Goal: Information Seeking & Learning: Learn about a topic

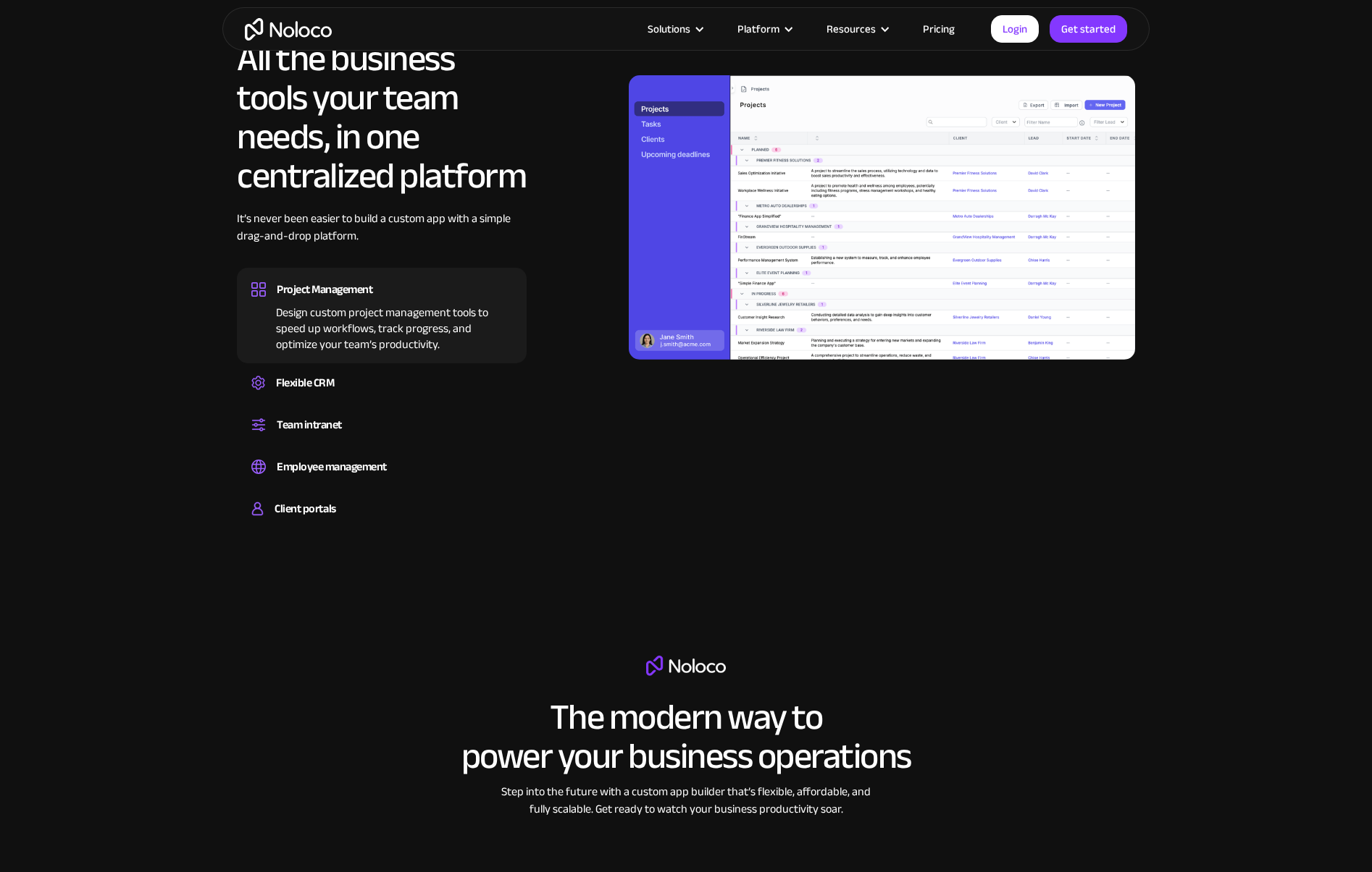
scroll to position [1473, 0]
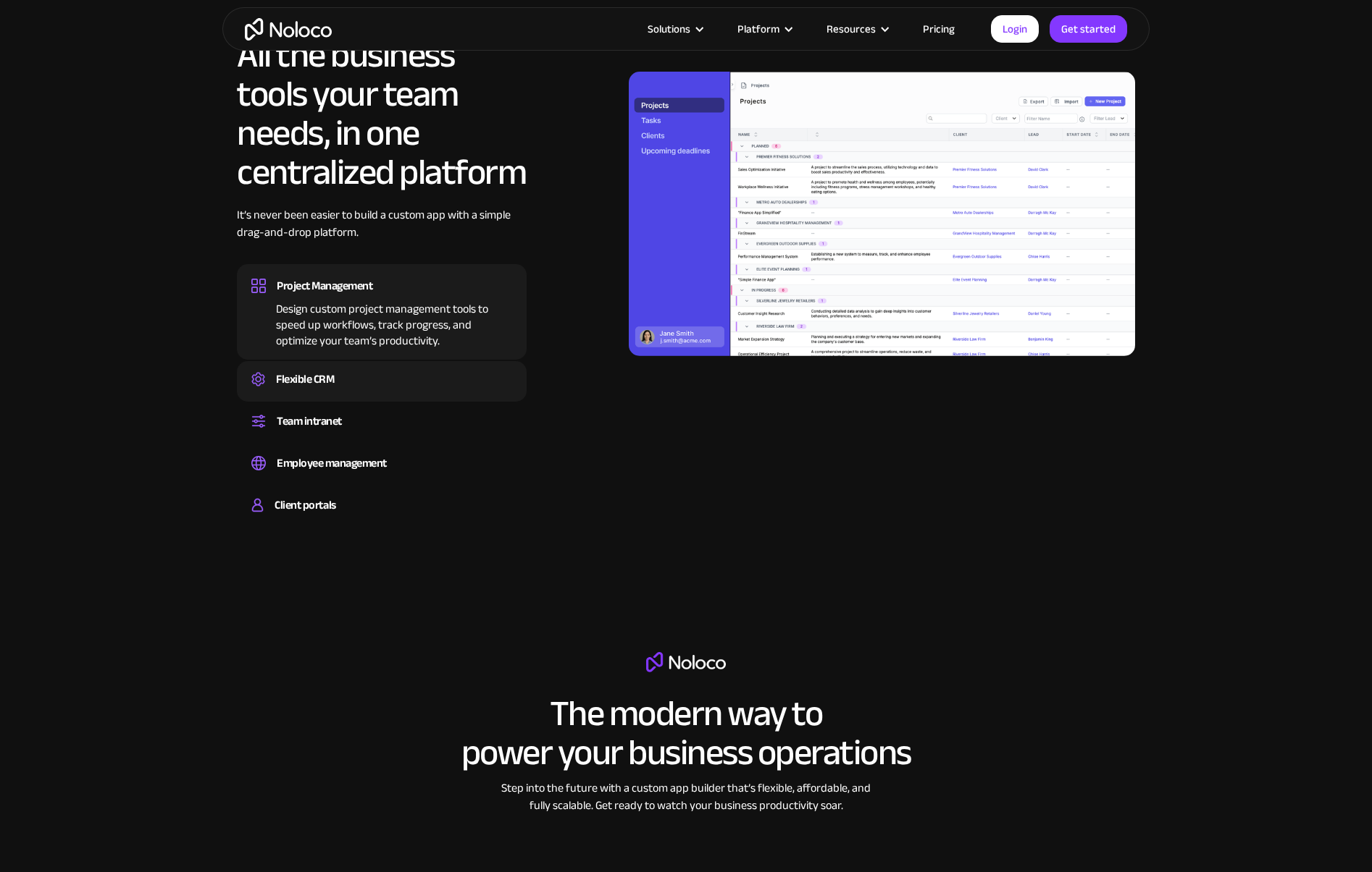
click at [297, 379] on div "Flexible CRM" at bounding box center [304, 379] width 58 height 21
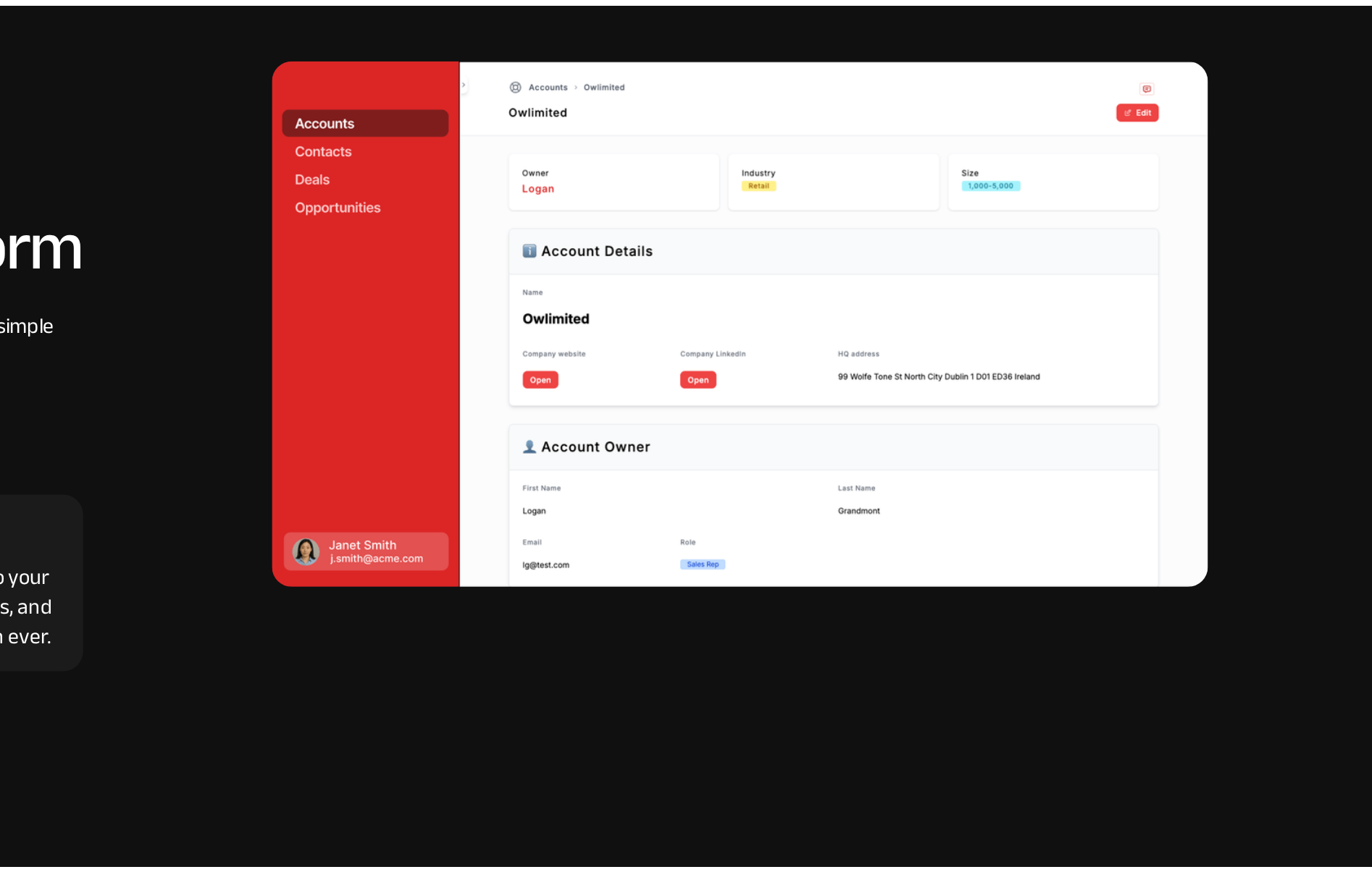
scroll to position [1424, 0]
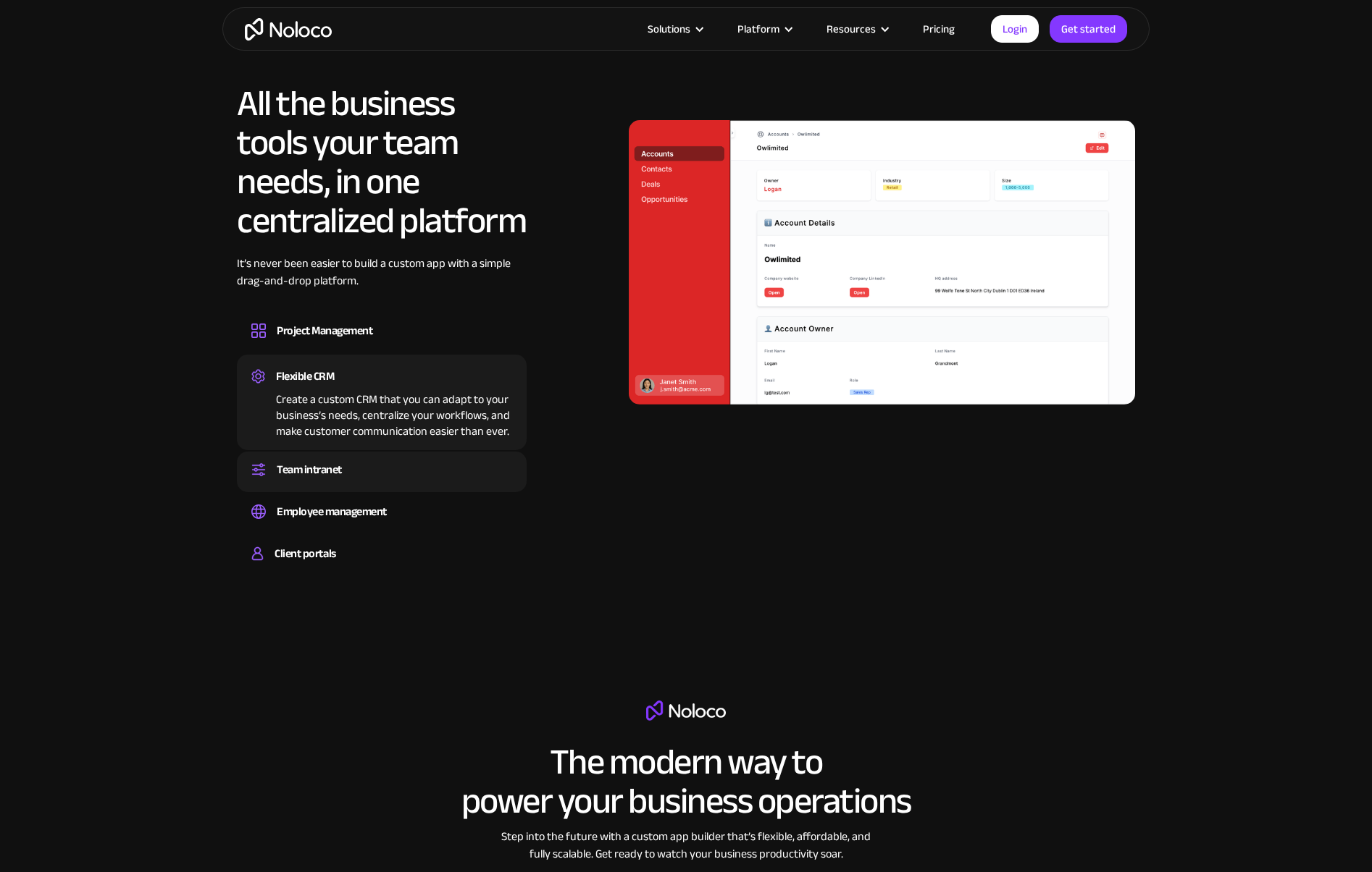
click at [314, 473] on div "Team intranet" at bounding box center [309, 470] width 65 height 21
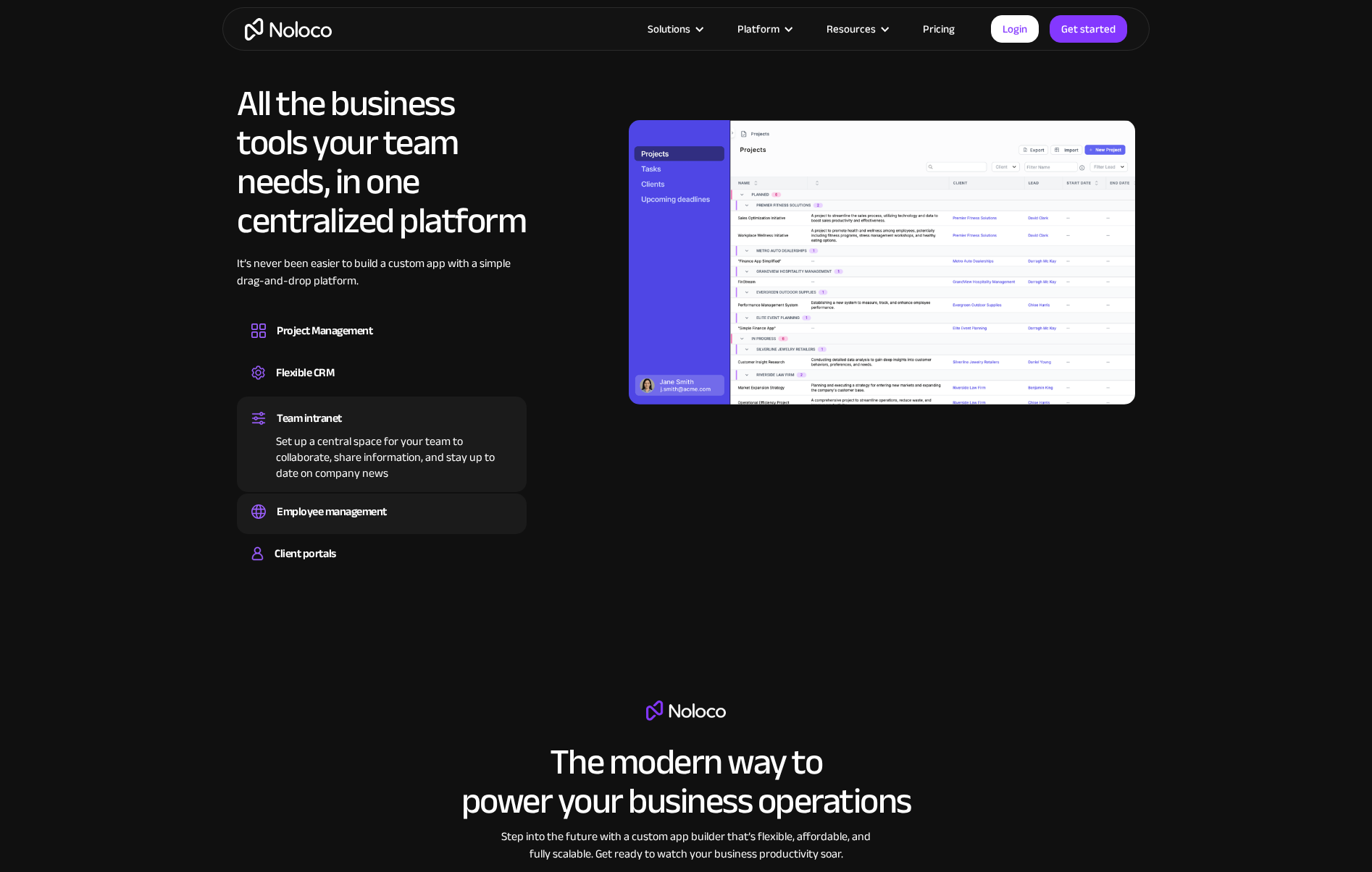
click at [341, 512] on div "Employee management" at bounding box center [331, 512] width 110 height 21
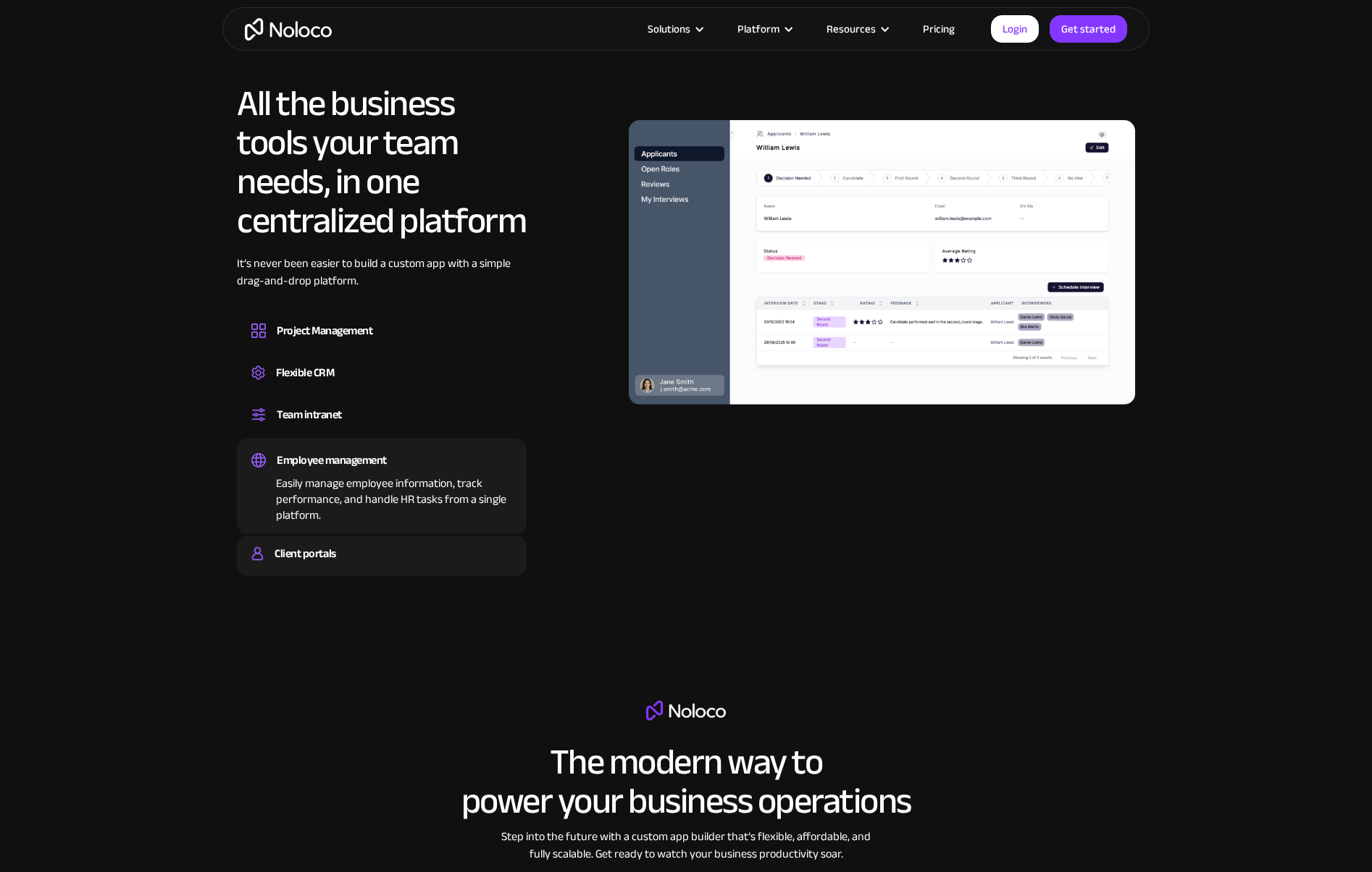
click at [327, 547] on div "Client portals" at bounding box center [305, 554] width 61 height 21
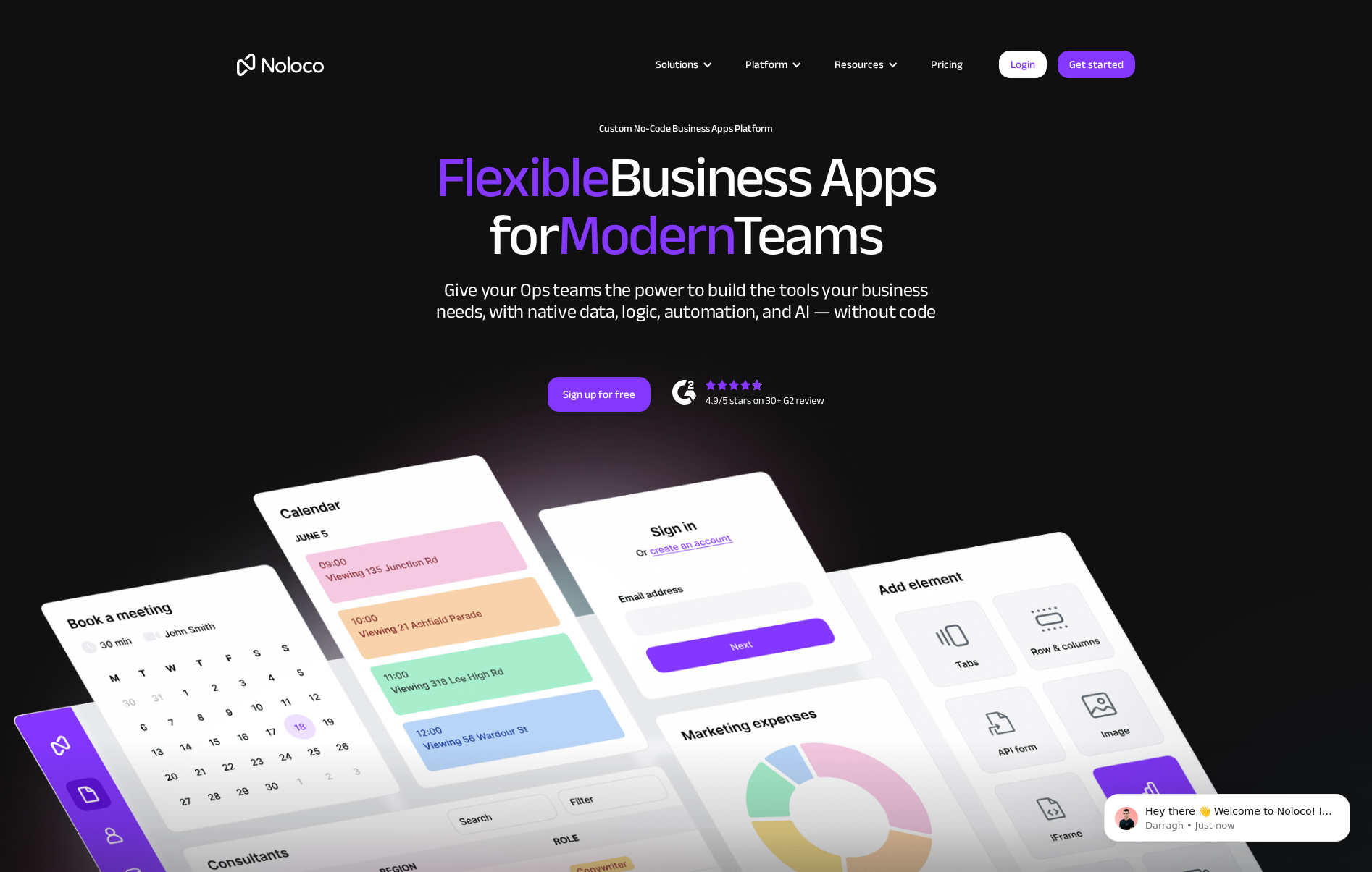
scroll to position [0, 0]
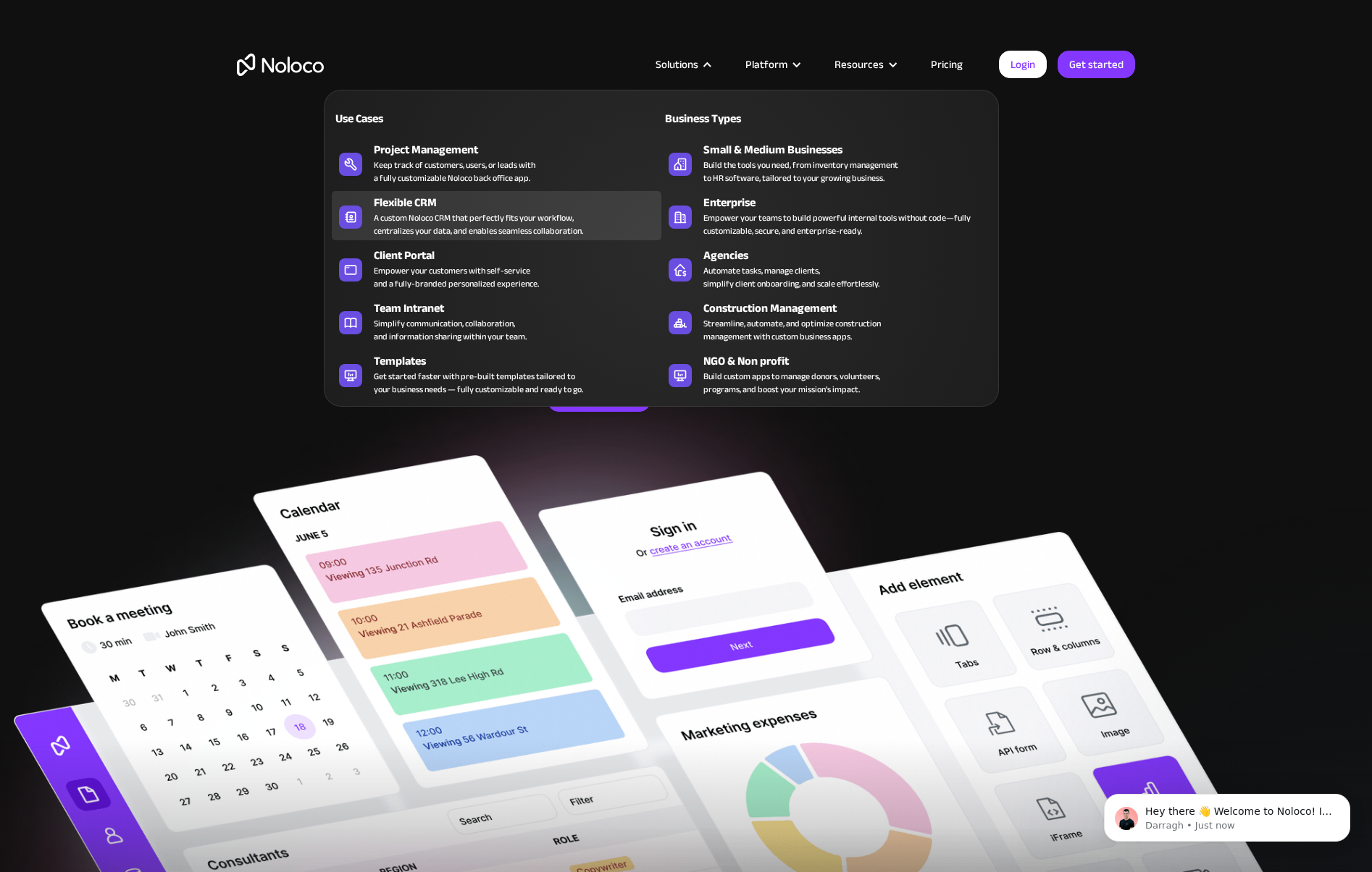
click at [416, 202] on div "Flexible CRM" at bounding box center [521, 202] width 294 height 17
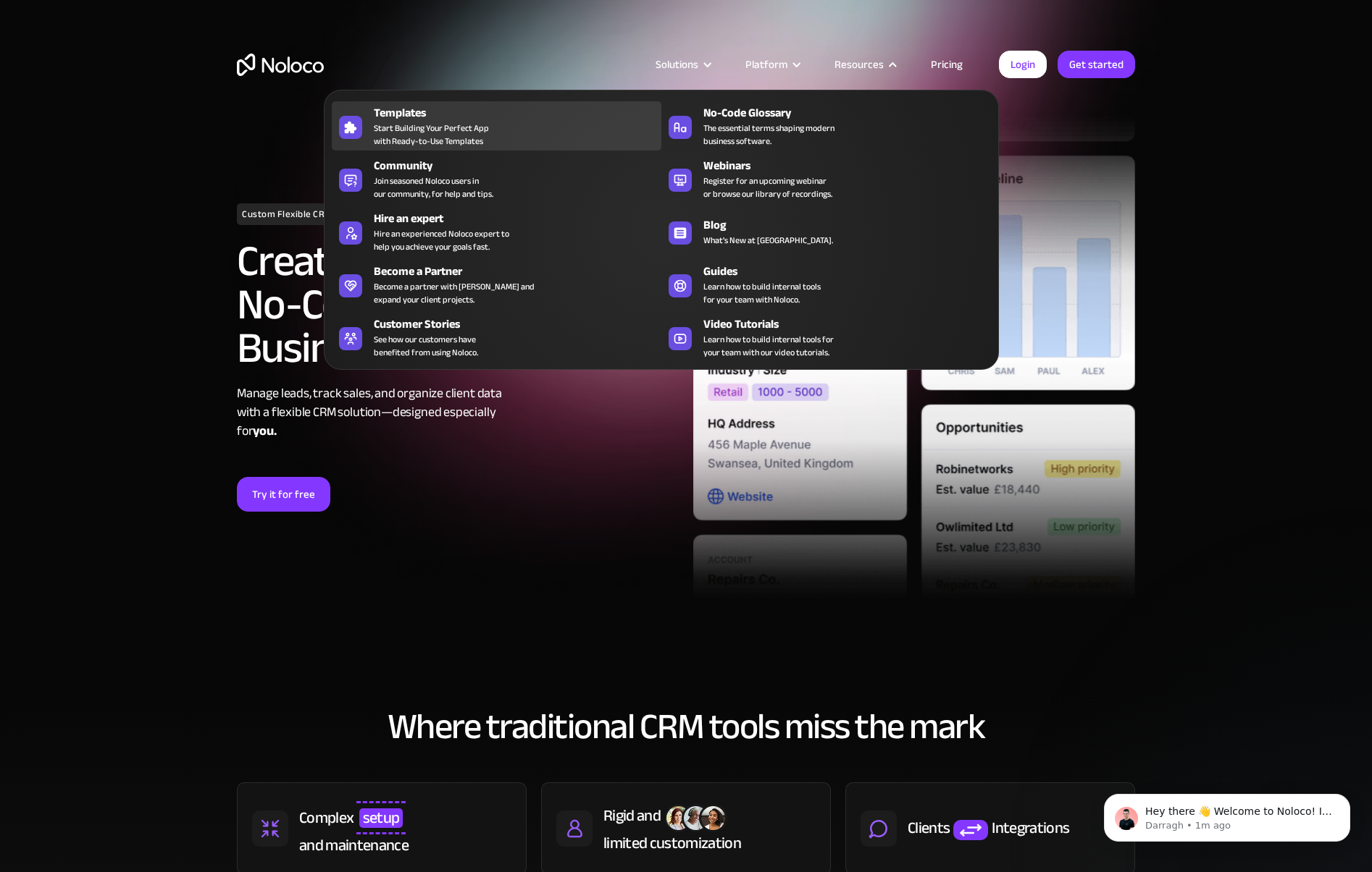
click at [434, 129] on span "Start Building Your Perfect App with Ready-to-Use Templates" at bounding box center [431, 134] width 115 height 26
